Goal: Task Accomplishment & Management: Use online tool/utility

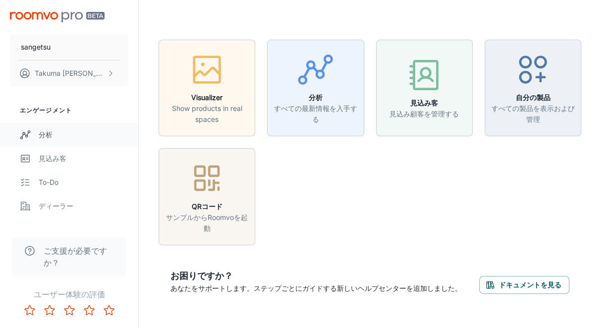
click at [63, 135] on div "分析" at bounding box center [84, 134] width 90 height 11
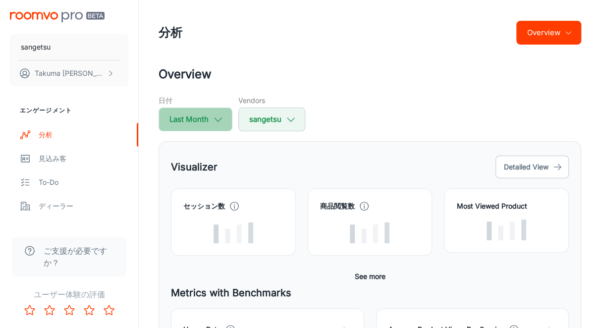
click at [222, 115] on icon "button" at bounding box center [218, 119] width 11 height 11
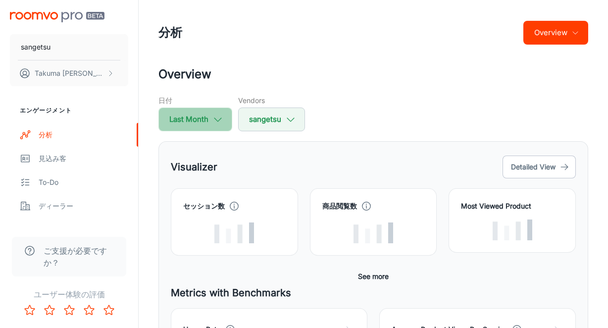
select select "7"
select select "2025"
select select "7"
select select "2025"
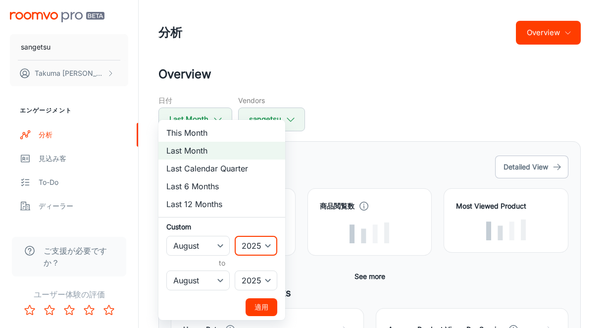
click at [265, 246] on select "2022 2023 2024 2025" at bounding box center [256, 246] width 43 height 20
select select "2022"
click at [235, 236] on select "2022 2023 2024 2025" at bounding box center [256, 246] width 43 height 20
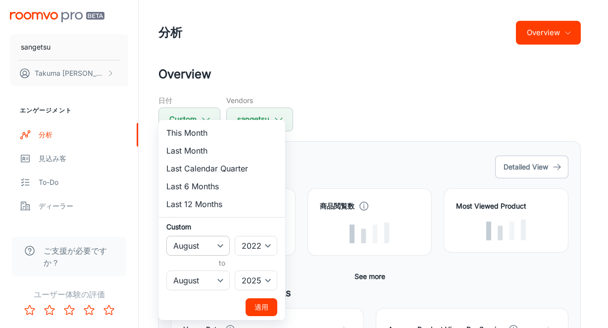
click at [221, 247] on select "January February March April May June July August September October November De…" at bounding box center [197, 246] width 63 height 20
click at [260, 305] on button "適用" at bounding box center [262, 307] width 32 height 18
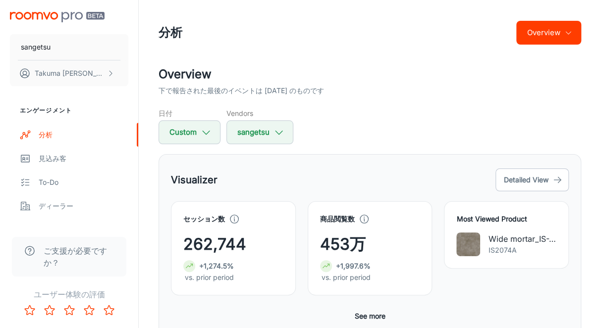
click at [536, 27] on button "Overview" at bounding box center [548, 33] width 65 height 24
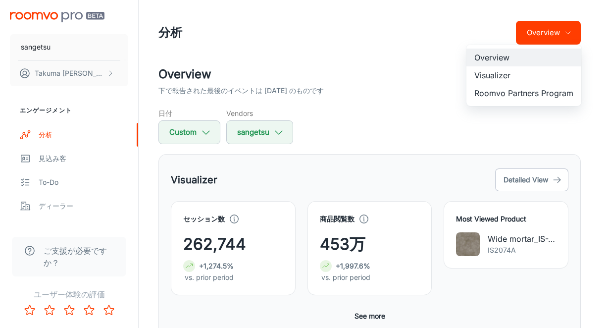
click at [417, 81] on div at bounding box center [304, 164] width 608 height 328
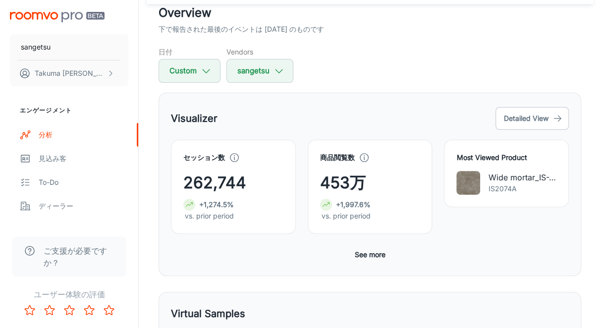
scroll to position [161, 0]
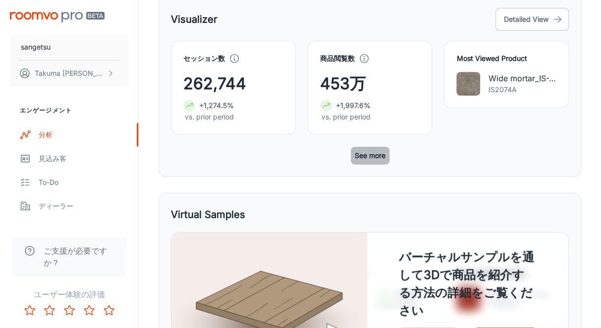
click at [379, 156] on button "See more" at bounding box center [370, 156] width 39 height 18
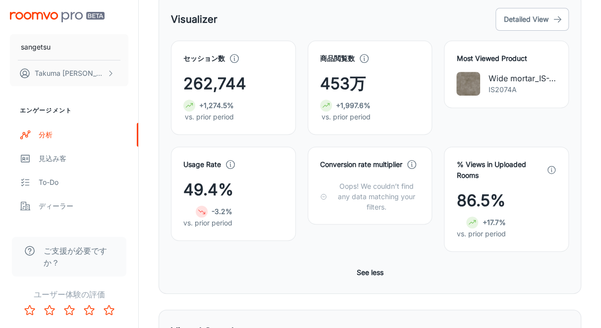
scroll to position [111, 0]
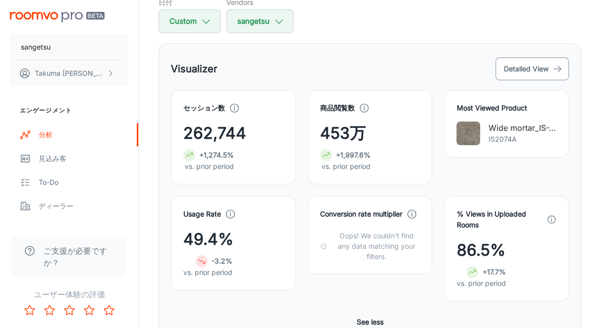
click at [528, 65] on button "Detailed View" at bounding box center [531, 68] width 73 height 23
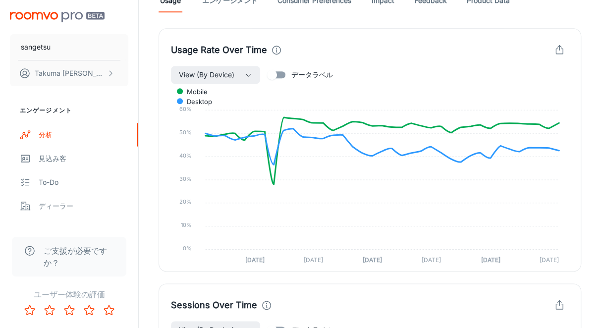
scroll to position [347, 0]
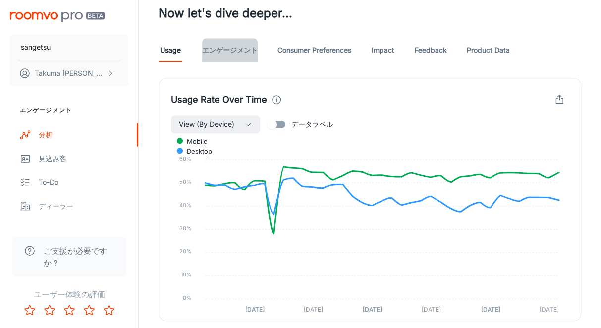
click at [222, 61] on link "エンゲージメント" at bounding box center [229, 50] width 55 height 24
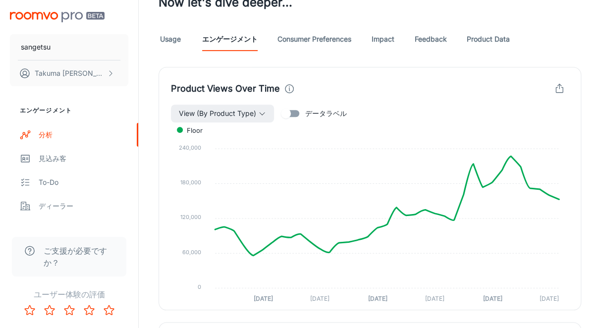
scroll to position [407, 0]
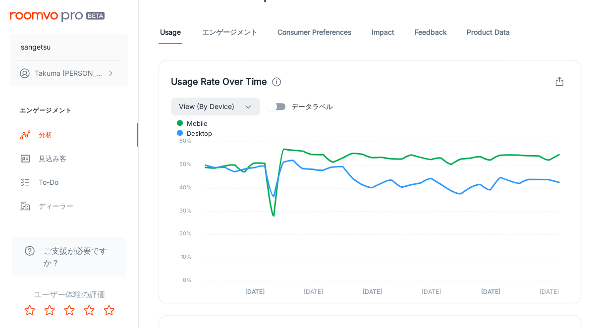
scroll to position [216, 0]
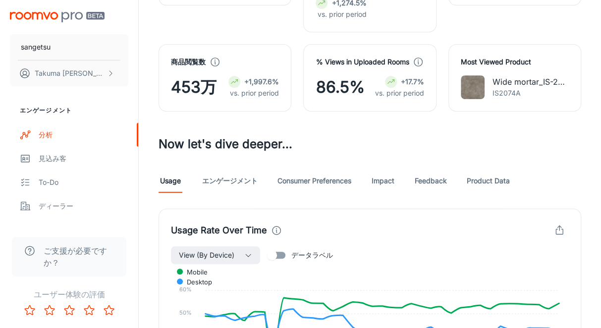
click at [218, 185] on link "エンゲージメント" at bounding box center [229, 181] width 55 height 24
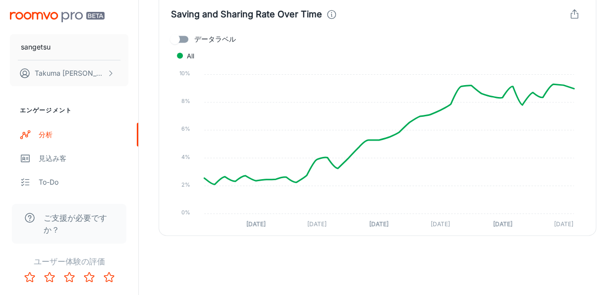
scroll to position [2460, 0]
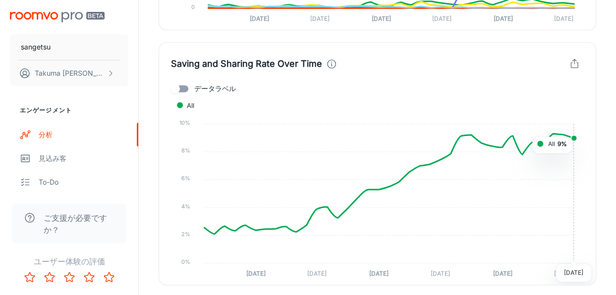
click at [572, 133] on foreignobject "All" at bounding box center [377, 188] width 413 height 181
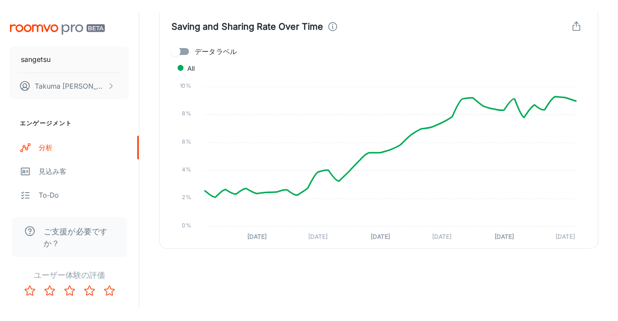
scroll to position [2484, 0]
